Goal: Task Accomplishment & Management: Use online tool/utility

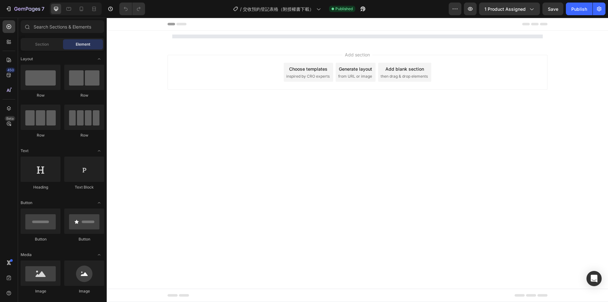
select select "[DATE]（星期日）"
select select "18:00-18:30"
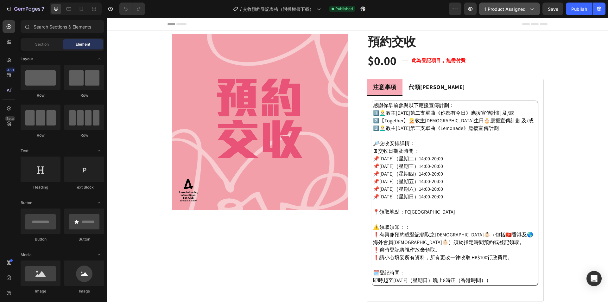
click at [503, 10] on span "1 product assigned" at bounding box center [505, 9] width 41 height 7
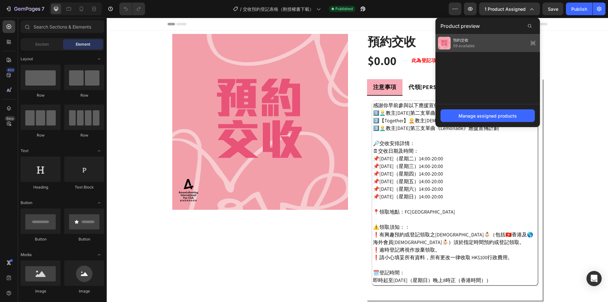
click at [499, 42] on div "預約交收 59 available" at bounding box center [488, 43] width 105 height 18
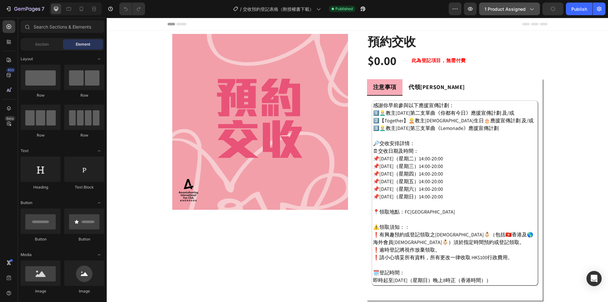
click at [505, 10] on span "1 product assigned" at bounding box center [505, 9] width 41 height 7
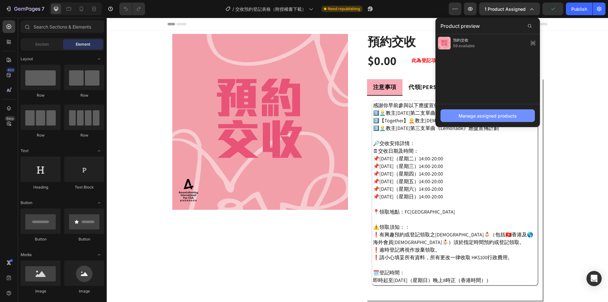
click at [489, 116] on div "Manage assigned products" at bounding box center [488, 115] width 58 height 7
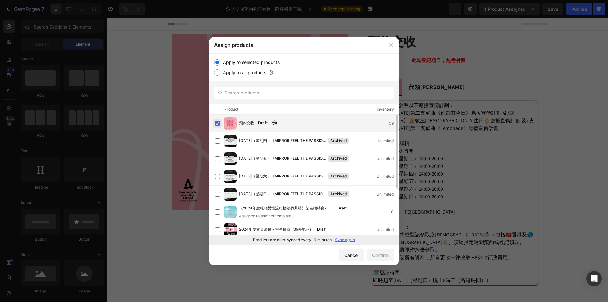
click at [218, 123] on label at bounding box center [217, 123] width 5 height 5
click at [217, 124] on label at bounding box center [217, 123] width 5 height 5
click at [340, 240] on p "Sync again" at bounding box center [345, 240] width 20 height 6
click at [281, 123] on div "預約交收 Draft 59" at bounding box center [319, 123] width 160 height 7
click at [253, 125] on div "Will be assigned to template applying to all products" at bounding box center [285, 128] width 93 height 6
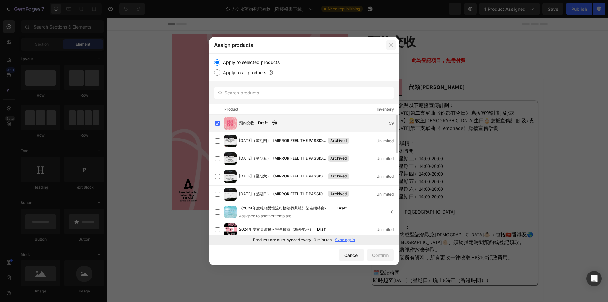
drag, startPoint x: 391, startPoint y: 46, endPoint x: 284, endPoint y: 28, distance: 108.9
click at [391, 46] on icon "button" at bounding box center [390, 44] width 5 height 5
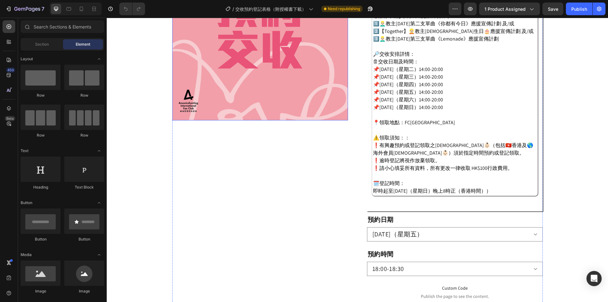
scroll to position [127, 0]
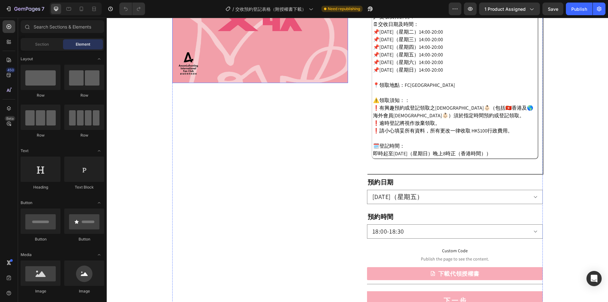
click at [273, 153] on div "Product Images" at bounding box center [260, 113] width 176 height 413
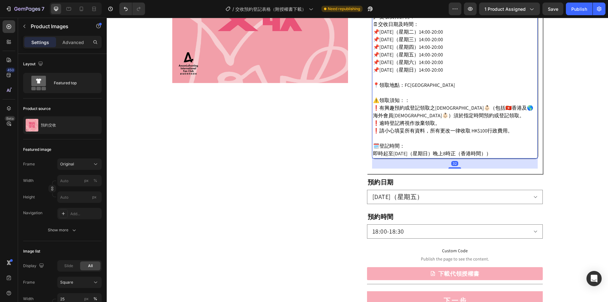
click at [466, 119] on div "感謝你早前參與以下應援宣傳計劃： 1️⃣👱🏻‍♂️教主2025年第二支單曲《你都有今日》應援宣傳計劃 及/或 2️⃣【Together】👱🏻教主2025生日🎂…" at bounding box center [455, 66] width 164 height 183
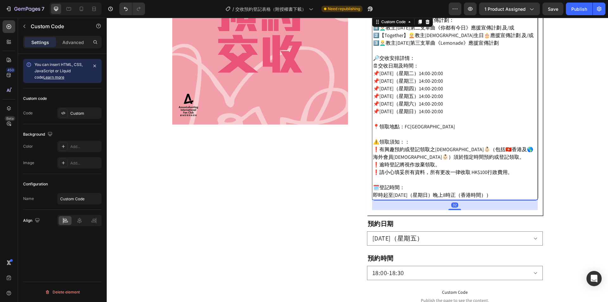
scroll to position [0, 0]
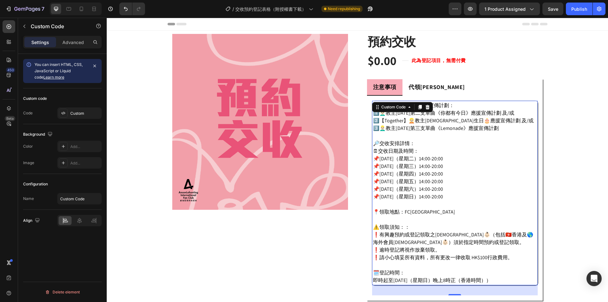
click at [465, 193] on div "感謝你早前參與以下應援宣傳計劃： 1️⃣👱🏻‍♂️教主2025年第二支單曲《你都有今日》應援宣傳計劃 及/或 2️⃣【Together】👱🏻教主2025生日🎂…" at bounding box center [455, 193] width 164 height 183
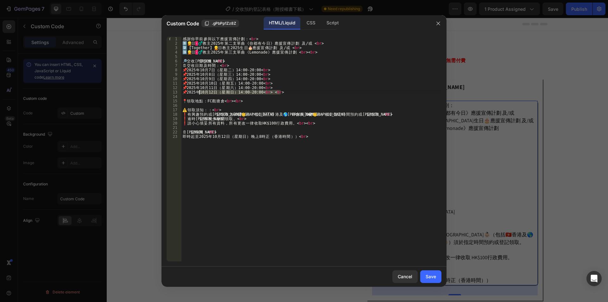
drag, startPoint x: 289, startPoint y: 93, endPoint x: 196, endPoint y: 93, distance: 93.2
click at [196, 93] on div "感 謝 你 早 前 參 與 以 下 應 援 宣 傳 計 劃 ： < br > 1️⃣ 👱 🏻 · ♂️ 教 主 2025 年 第 二 支 單 曲 《 你 都 …" at bounding box center [311, 154] width 260 height 234
click at [278, 92] on div "感 謝 你 早 前 參 與 以 下 應 援 宣 傳 計 劃 ： < br > 1️⃣ 👱 🏻 · ♂️ 教 主 2025 年 第 二 支 單 曲 《 你 都 …" at bounding box center [311, 149] width 260 height 225
click at [272, 92] on div "感 謝 你 早 前 參 與 以 下 應 援 宣 傳 計 劃 ： < br > 1️⃣ 👱 🏻 · ♂️ 教 主 2025 年 第 二 支 單 曲 《 你 都 …" at bounding box center [311, 154] width 260 height 234
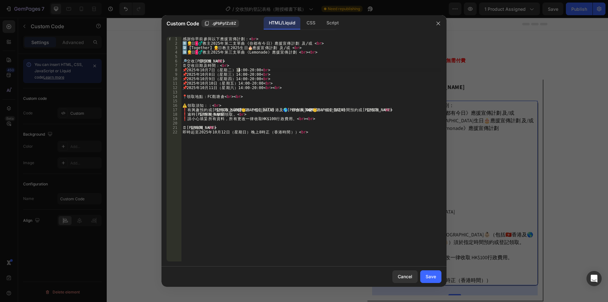
click at [239, 69] on div "感 謝 你 早 前 參 與 以 下 應 援 宣 傳 計 劃 ： < br > 1️⃣ 👱 🏻 · ♂️ 教 主 2025 年 第 二 支 單 曲 《 你 都 …" at bounding box center [311, 154] width 260 height 234
click at [240, 75] on div "感 謝 你 早 前 參 與 以 下 應 援 宣 傳 計 劃 ： < br > 1️⃣ 👱 🏻 · ♂️ 教 主 2025 年 第 二 支 單 曲 《 你 都 …" at bounding box center [311, 154] width 260 height 234
click at [239, 80] on div "感 謝 你 早 前 參 與 以 下 應 援 宣 傳 計 劃 ： < br > 1️⃣ 👱 🏻 · ♂️ 教 主 2025 年 第 二 支 單 曲 《 你 都 …" at bounding box center [311, 154] width 260 height 234
drag, startPoint x: 238, startPoint y: 83, endPoint x: 241, endPoint y: 83, distance: 3.5
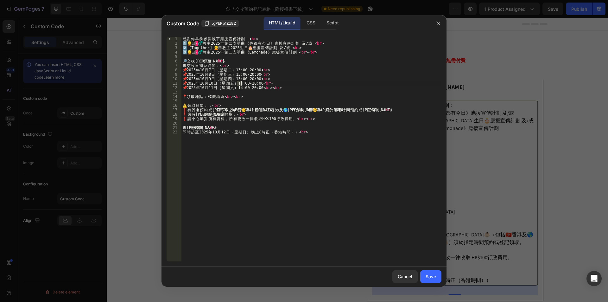
click at [241, 83] on div "感 謝 你 早 前 參 與 以 下 應 援 宣 傳 計 劃 ： < br > 1️⃣ 👱 🏻 · ♂️ 教 主 2025 年 第 二 支 單 曲 《 你 都 …" at bounding box center [311, 154] width 260 height 234
click at [241, 87] on div "感 謝 你 早 前 參 與 以 下 應 援 宣 傳 計 劃 ： < br > 1️⃣ 👱 🏻 · ♂️ 教 主 2025 年 第 二 支 單 曲 《 你 都 …" at bounding box center [311, 154] width 260 height 234
type textarea "📌2025年10月11日（星期六）13:00-20:00 <br><br>"
click at [275, 122] on div "感 謝 你 早 前 參 與 以 下 應 援 宣 傳 計 劃 ： < br > 1️⃣ 👱 🏻 · ♂️ 教 主 [DATE] 第 二 支 單 曲 《 你 都 …" at bounding box center [311, 154] width 260 height 234
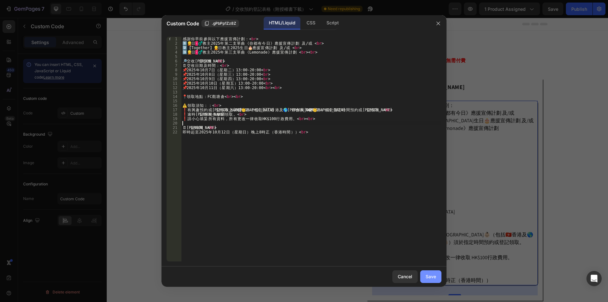
click at [424, 277] on button "Save" at bounding box center [430, 276] width 21 height 13
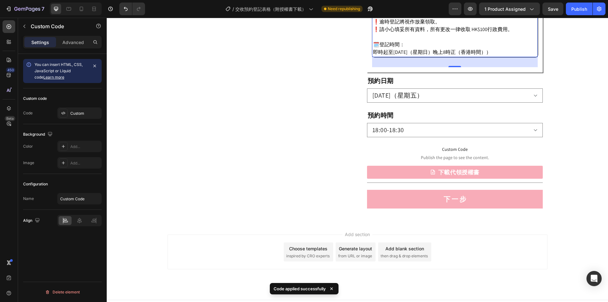
scroll to position [222, 0]
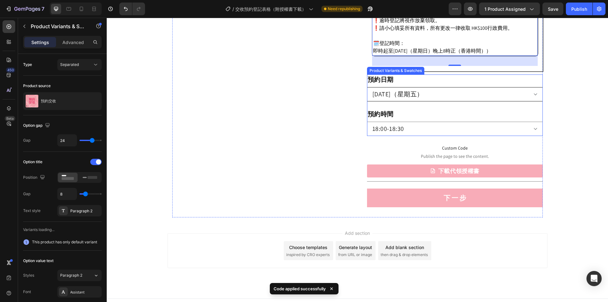
click at [409, 90] on select "2025年8月15日（星期五） 2025年8月16日（星期六） 2025年8月17日（星期日）" at bounding box center [455, 94] width 176 height 14
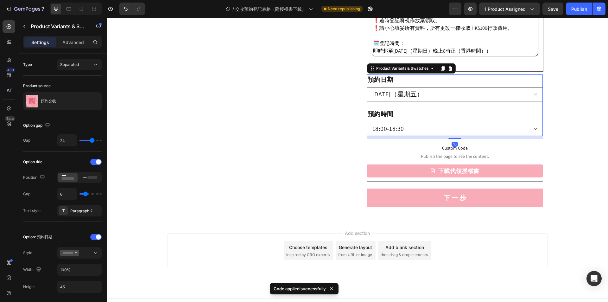
click at [412, 94] on select "2025年8月15日（星期五） 2025年8月16日（星期六） 2025年8月17日（星期日）" at bounding box center [455, 94] width 176 height 14
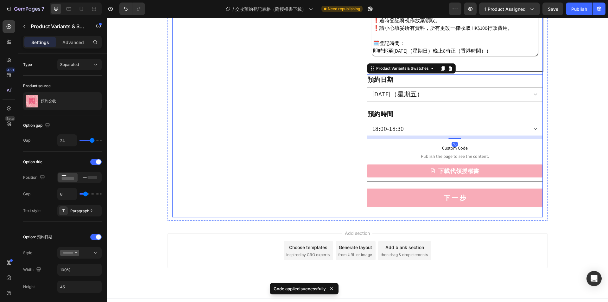
scroll to position [0, 0]
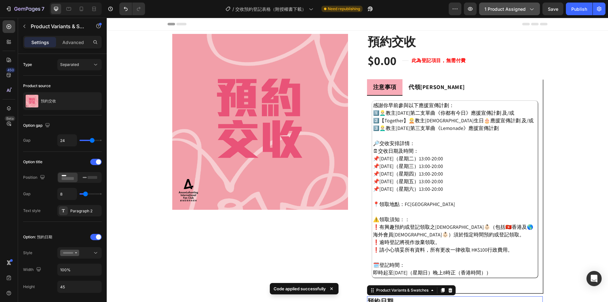
click at [509, 10] on span "1 product assigned" at bounding box center [505, 9] width 41 height 7
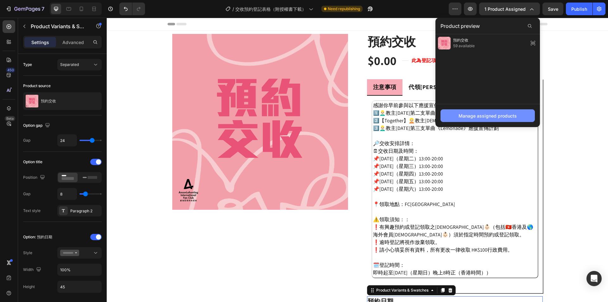
click at [469, 117] on div "Manage assigned products" at bounding box center [488, 115] width 58 height 7
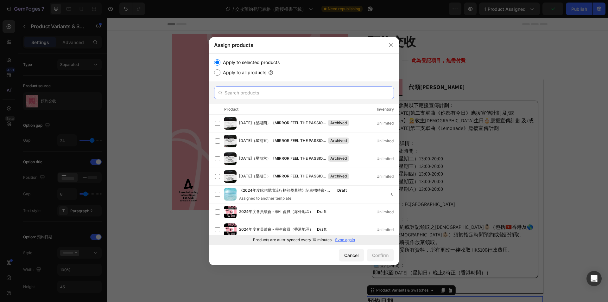
click at [252, 94] on input "text" at bounding box center [304, 93] width 180 height 13
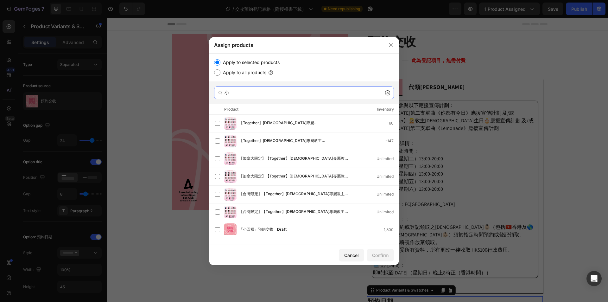
type input "預"
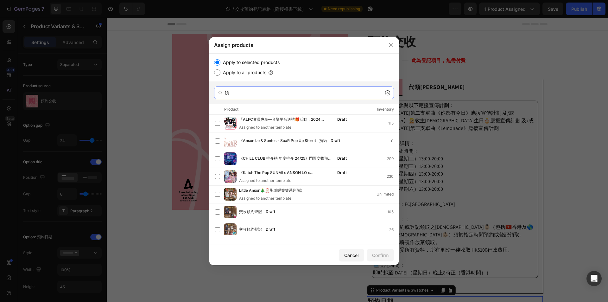
click at [307, 91] on input "預" at bounding box center [304, 93] width 180 height 13
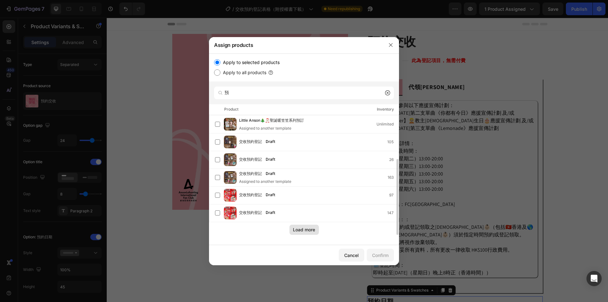
click at [309, 230] on div "Load more" at bounding box center [304, 229] width 22 height 7
click at [219, 95] on div "預" at bounding box center [304, 93] width 180 height 13
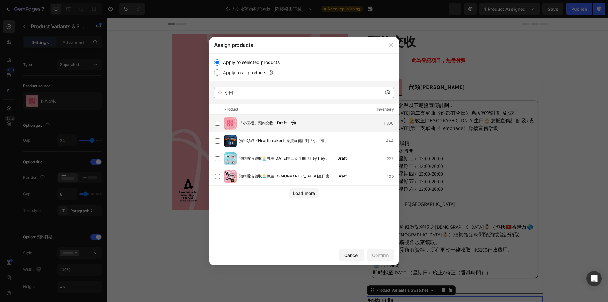
type input "小回"
click at [252, 122] on span "「小回禮」預約交收" at bounding box center [256, 123] width 34 height 7
click at [385, 253] on div "Confirm" at bounding box center [380, 255] width 16 height 7
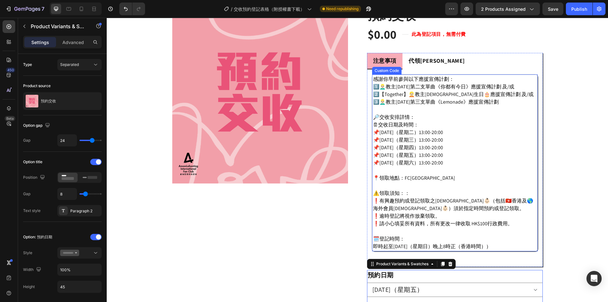
scroll to position [0, 0]
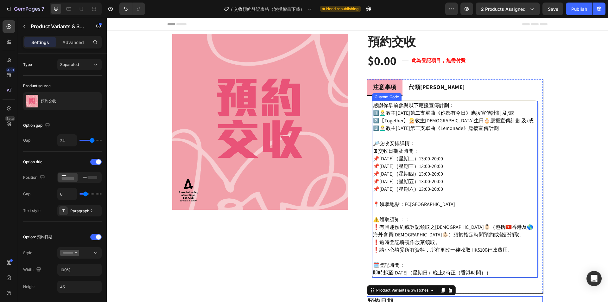
click at [255, 98] on img at bounding box center [260, 122] width 176 height 176
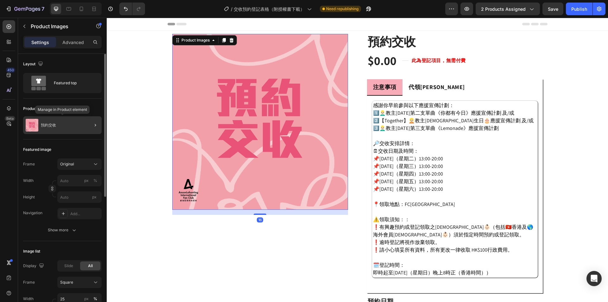
click at [51, 132] on div "預約交收" at bounding box center [62, 125] width 79 height 18
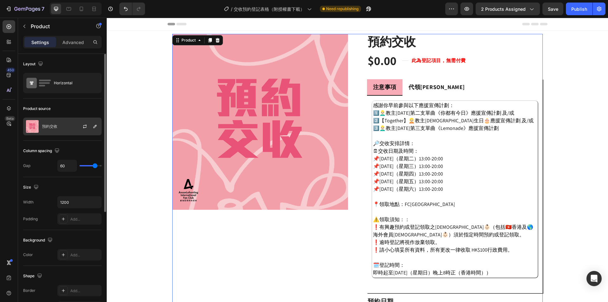
click at [66, 124] on div "預約交收" at bounding box center [62, 127] width 79 height 18
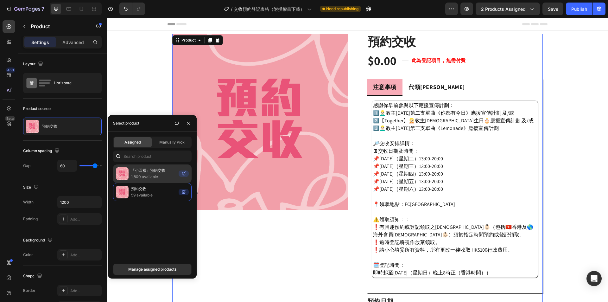
click at [161, 174] on p "1,800 available" at bounding box center [153, 177] width 45 height 6
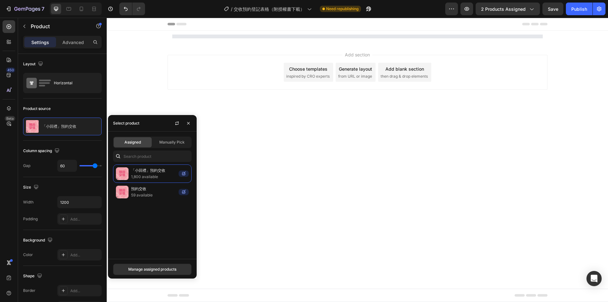
select select "14:00 - 14:30"
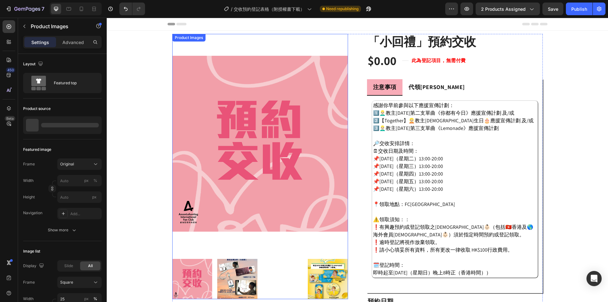
click at [325, 255] on div at bounding box center [260, 166] width 176 height 265
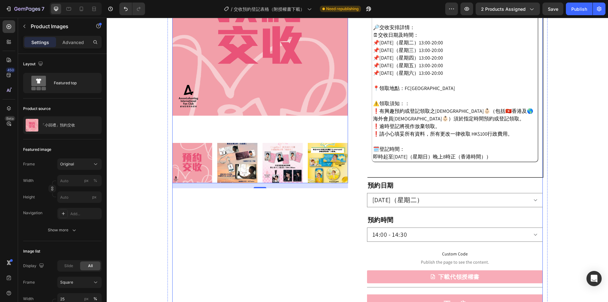
scroll to position [190, 0]
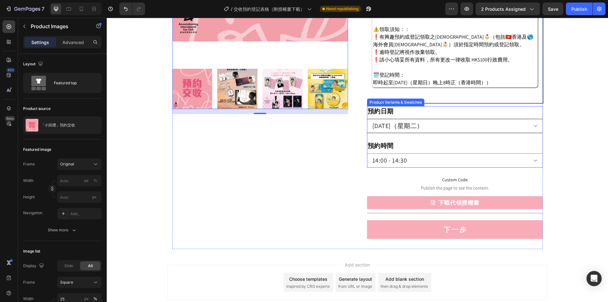
click at [462, 129] on select "2025年10月7日（星期二） 2025年10月8日（星期三） 2025年10月9日（星期四） 2025年10月10日（星期五） 2025年10月11日（星期…" at bounding box center [455, 126] width 176 height 14
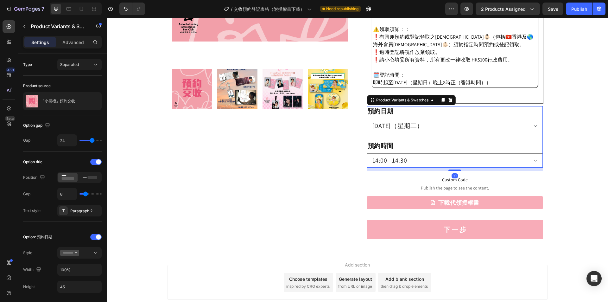
click at [462, 129] on select "2025年10月7日（星期二） 2025年10月8日（星期三） 2025年10月9日（星期四） 2025年10月10日（星期五） 2025年10月11日（星期…" at bounding box center [455, 126] width 176 height 14
click at [449, 160] on select "13:00-13:30 13:30-14:00 14:00 - 14:30 14:30 - 15:00 15:00-15:30 15:30-16:00 16:…" at bounding box center [455, 160] width 176 height 14
click at [580, 10] on div "Publish" at bounding box center [580, 9] width 16 height 7
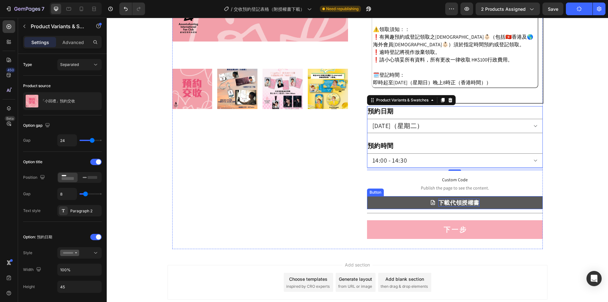
scroll to position [0, 0]
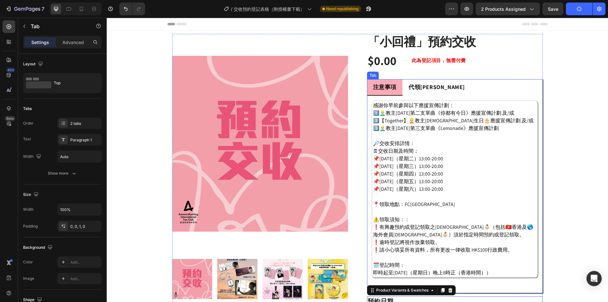
click at [420, 85] on strong "代領[PERSON_NAME]" at bounding box center [437, 86] width 56 height 7
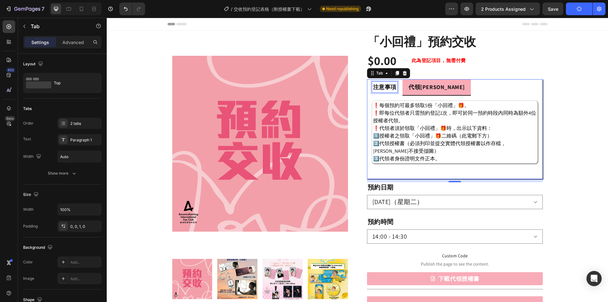
click at [383, 89] on strong "注意事項" at bounding box center [384, 86] width 23 height 7
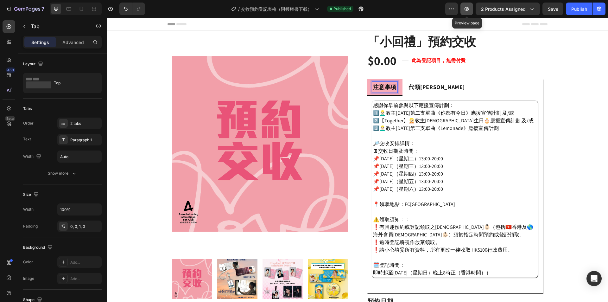
click at [466, 6] on icon "button" at bounding box center [467, 9] width 6 height 6
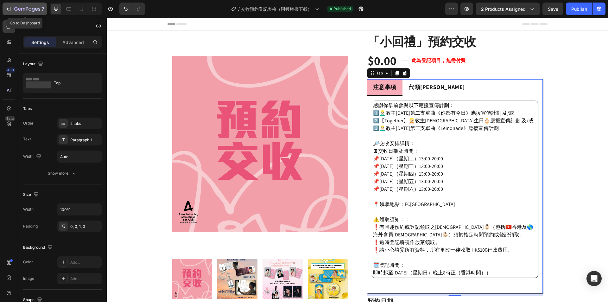
click at [18, 8] on icon "button" at bounding box center [27, 9] width 26 height 5
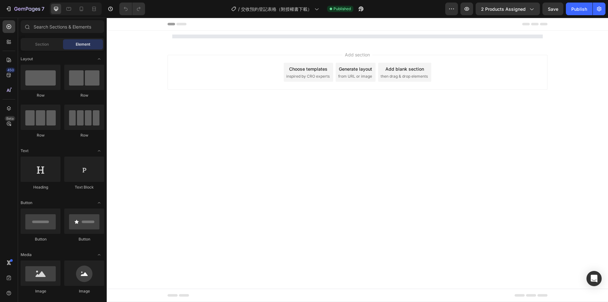
select select "14:00 - 14:30"
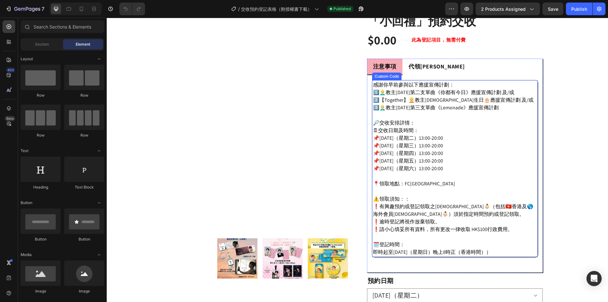
scroll to position [32, 0]
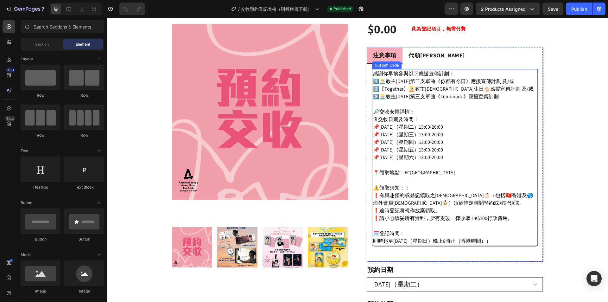
click at [417, 239] on div "感謝你早前參與以下應援宣傳計劃： 1️⃣👱🏻‍♂️教主[DATE]第二支單曲《你都有今日》應援宣傳計劃 及/或 2️⃣【Together】👱🏻教主[DEMOG…" at bounding box center [455, 157] width 164 height 175
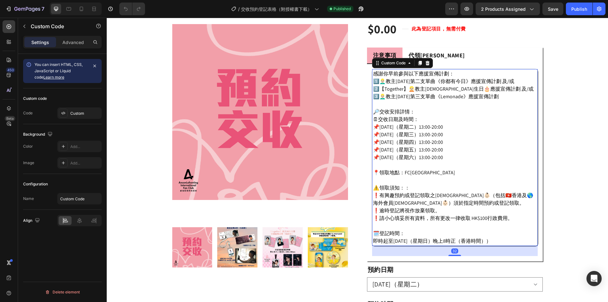
click at [420, 239] on div "感謝你早前參與以下應援宣傳計劃： 1️⃣👱🏻‍♂️教主[DATE]第二支單曲《你都有今日》應援宣傳計劃 及/或 2️⃣【Together】👱🏻教主[DEMOG…" at bounding box center [455, 157] width 164 height 175
click at [420, 240] on div "感謝你早前參與以下應援宣傳計劃： 1️⃣👱🏻‍♂️教主[DATE]第二支單曲《你都有今日》應援宣傳計劃 及/或 2️⃣【Together】👱🏻教主[DEMOG…" at bounding box center [455, 157] width 164 height 175
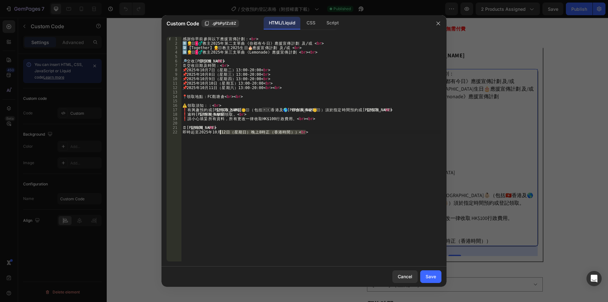
drag, startPoint x: 223, startPoint y: 135, endPoint x: 220, endPoint y: 133, distance: 4.1
click at [220, 133] on div "感 謝 你 早 前 參 與 以 下 應 援 宣 傳 計 劃 ： < br > 1️⃣ 👱 🏻 · ♂️ 教 主 [DATE] 第 二 支 單 曲 《 你 都 …" at bounding box center [311, 154] width 260 height 234
click at [225, 134] on div "感 謝 你 早 前 參 與 以 下 應 援 宣 傳 計 劃 ： < br > 1️⃣ 👱 🏻 · ♂️ 教 主 [DATE] 第 二 支 單 曲 《 你 都 …" at bounding box center [311, 149] width 260 height 225
click at [223, 131] on div "感 謝 你 早 前 參 與 以 下 應 援 宣 傳 計 劃 ： < br > 1️⃣ 👱 🏻 · ♂️ 教 主 [DATE] 第 二 支 單 曲 《 你 都 …" at bounding box center [311, 154] width 260 height 234
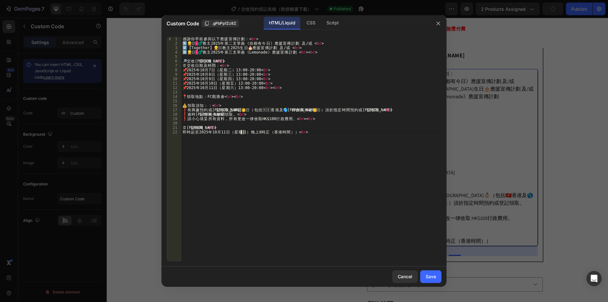
click at [242, 132] on div "感 謝 你 早 前 參 與 以 下 應 援 宣 傳 計 劃 ： < br > 1️⃣ 👱 🏻 · ♂️ 教 主 [DATE] 第 二 支 單 曲 《 你 都 …" at bounding box center [311, 154] width 260 height 234
type textarea "六"
click at [428, 279] on div "Save" at bounding box center [431, 276] width 10 height 7
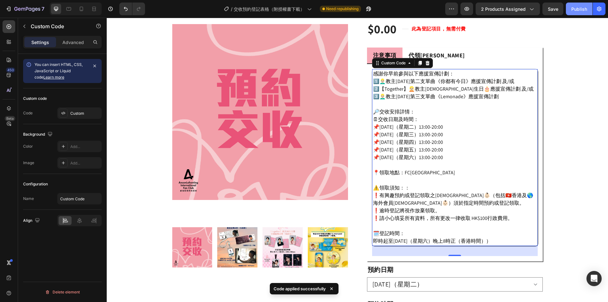
click at [577, 10] on div "Publish" at bounding box center [580, 9] width 16 height 7
click at [574, 10] on div "Publish" at bounding box center [580, 9] width 16 height 7
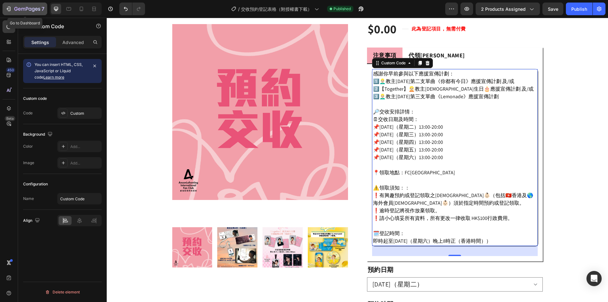
click at [23, 10] on icon "button" at bounding box center [23, 9] width 4 height 3
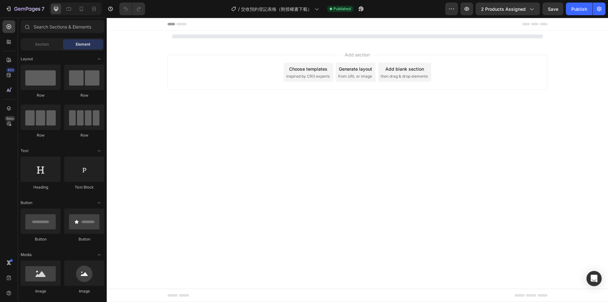
select select "14:00 - 14:30"
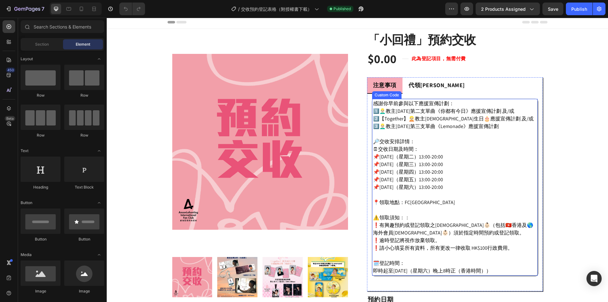
scroll to position [95, 0]
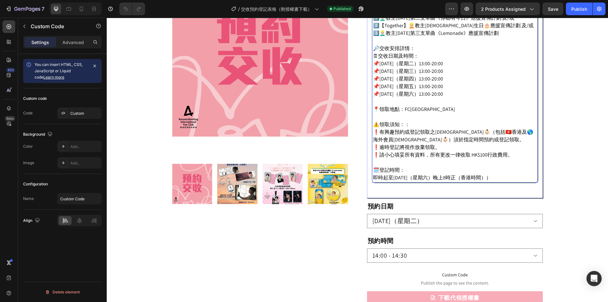
click at [398, 174] on div "感謝你早前參與以下應援宣傳計劃： 1️⃣👱🏻‍♂️教主2025年第二支單曲《你都有今日》應援宣傳計劃 及/或 2️⃣【Together】👱🏻教主2025生日🎂…" at bounding box center [455, 94] width 164 height 175
click at [391, 178] on div "感謝你早前參與以下應援宣傳計劃： 1️⃣👱🏻‍♂️教主2025年第二支單曲《你都有今日》應援宣傳計劃 及/或 2️⃣【Together】👱🏻教主2025生日🎂…" at bounding box center [455, 94] width 164 height 175
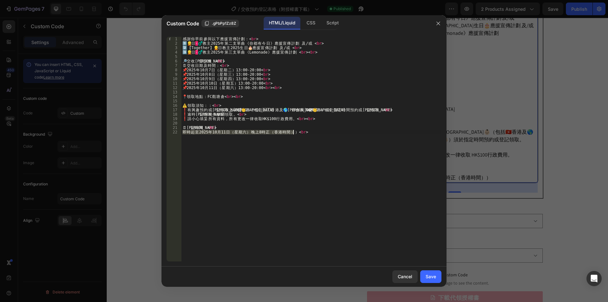
drag, startPoint x: 183, startPoint y: 133, endPoint x: 294, endPoint y: 132, distance: 111.9
click at [294, 132] on div "感 謝 你 早 前 參 與 以 下 應 援 宣 傳 計 劃 ： < br > 1️⃣ 👱 🏻 · ♂️ 教 主 [DATE] 第 二 支 單 曲 《 你 都 …" at bounding box center [311, 154] width 260 height 234
paste textarea "2025年10月1日（星期三）下午1時 至"
type textarea "2025年10月1日（星期三）下午1時 至 10月11日（星期六）晚上8時正（香港時間）<br>"
click at [428, 279] on div "Save" at bounding box center [431, 276] width 10 height 7
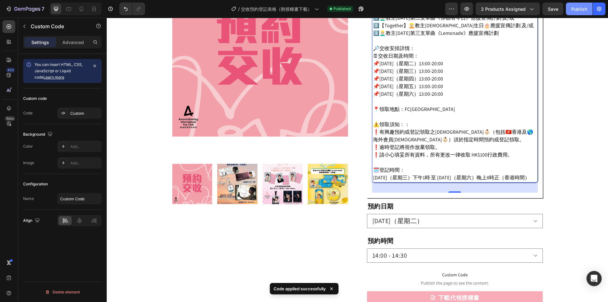
click at [578, 7] on div "Publish" at bounding box center [580, 9] width 16 height 7
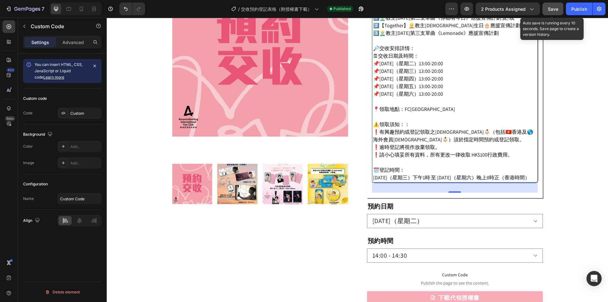
click at [553, 9] on span "Save" at bounding box center [553, 8] width 10 height 5
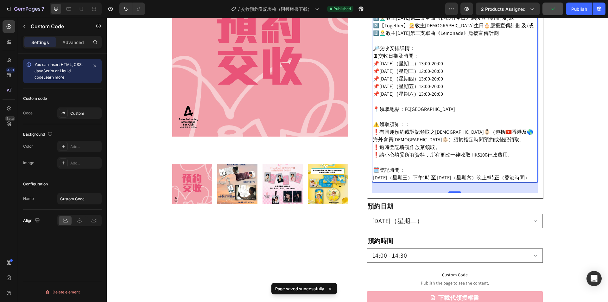
click at [32, 2] on div "7 Version history / 交收預約登記表格（附授權書下載） Published Preview 2 products assigned Publ…" at bounding box center [304, 9] width 608 height 18
click at [29, 10] on icon "button" at bounding box center [30, 9] width 3 height 3
